Goal: Answer question/provide support: Share knowledge or assist other users

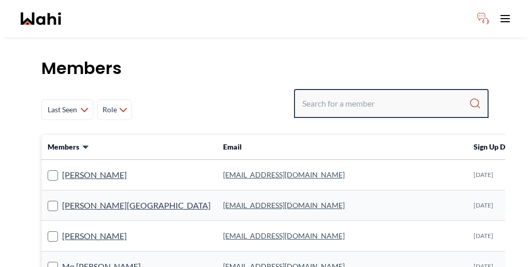
click at [402, 94] on input "Search input" at bounding box center [385, 103] width 167 height 19
paste input "[PERSON_NAME]"
type input "[PERSON_NAME]"
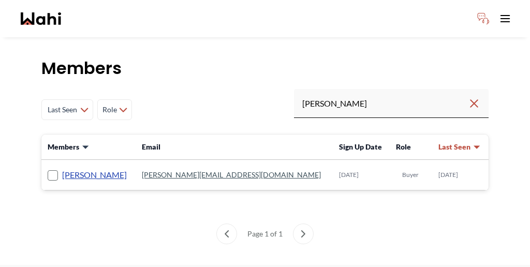
click at [64, 168] on link "[PERSON_NAME]" at bounding box center [94, 174] width 65 height 13
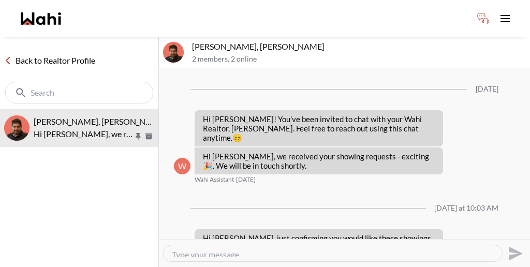
scroll to position [662, 0]
